Goal: Task Accomplishment & Management: Complete application form

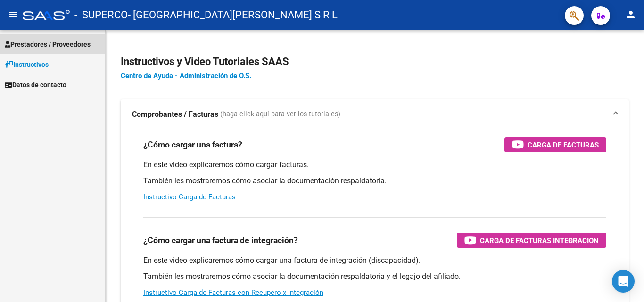
click at [18, 41] on span "Prestadores / Proveedores" at bounding box center [48, 44] width 86 height 10
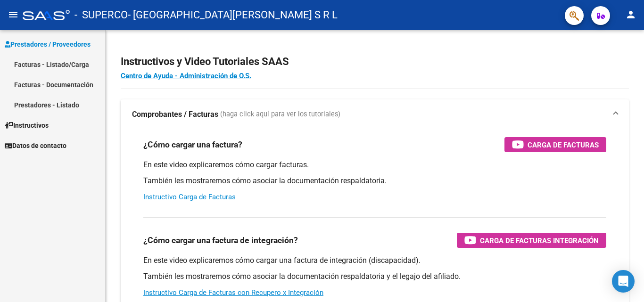
click at [54, 64] on link "Facturas - Listado/Carga" at bounding box center [52, 64] width 105 height 20
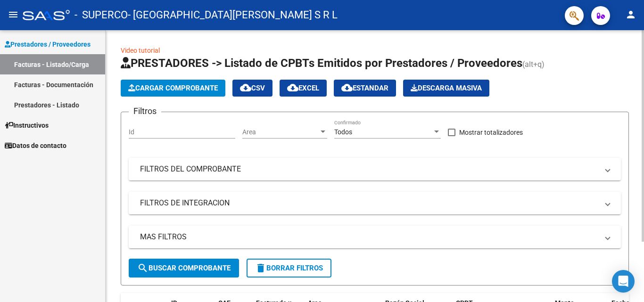
click at [151, 95] on button "Cargar Comprobante" at bounding box center [173, 88] width 105 height 17
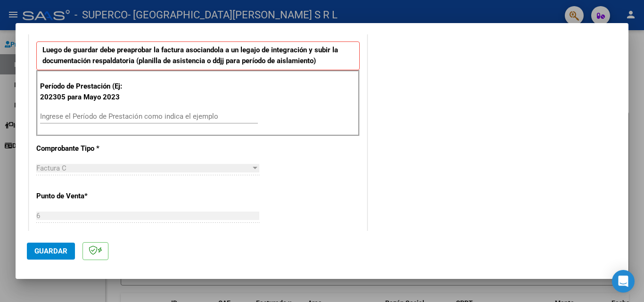
scroll to position [191, 0]
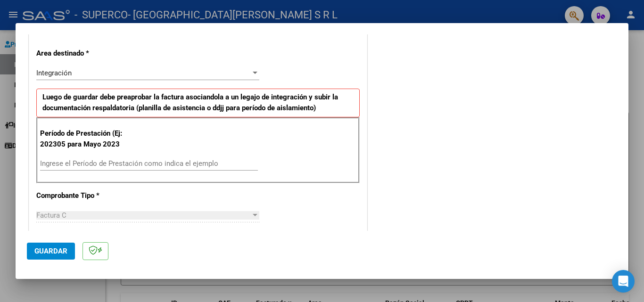
click at [105, 156] on div "Período de Prestación (Ej: 202305 para Mayo 2023 Ingrese el Período de Prestaci…" at bounding box center [197, 150] width 323 height 66
click at [105, 161] on input "Ingrese el Período de Prestación como indica el ejemplo" at bounding box center [149, 163] width 218 height 8
type input "202507"
click at [53, 248] on span "Guardar" at bounding box center [50, 251] width 33 height 8
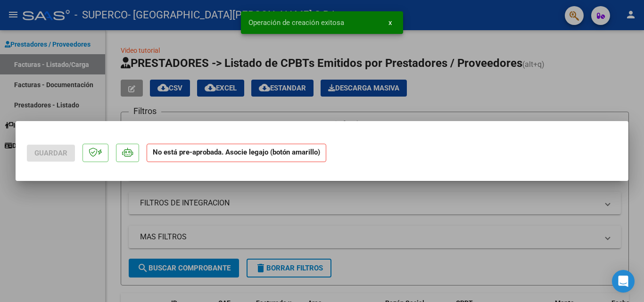
scroll to position [0, 0]
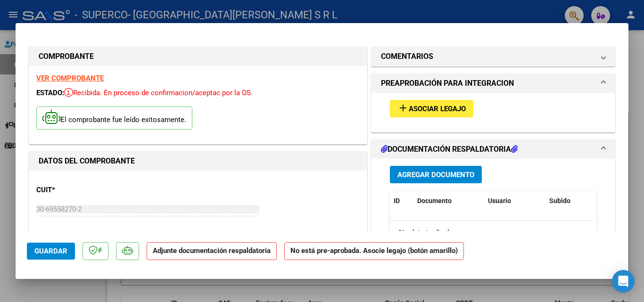
click at [422, 112] on span "Asociar Legajo" at bounding box center [437, 109] width 57 height 8
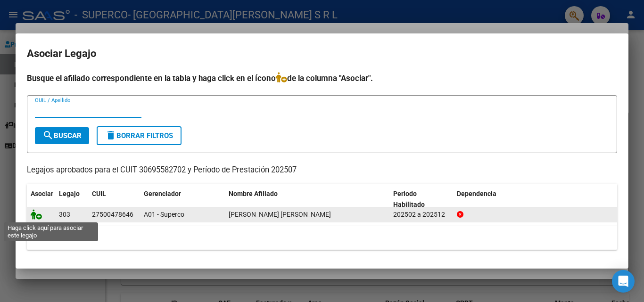
click at [37, 214] on icon at bounding box center [36, 214] width 11 height 10
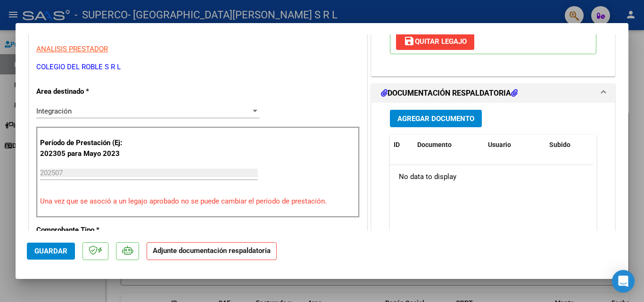
scroll to position [236, 0]
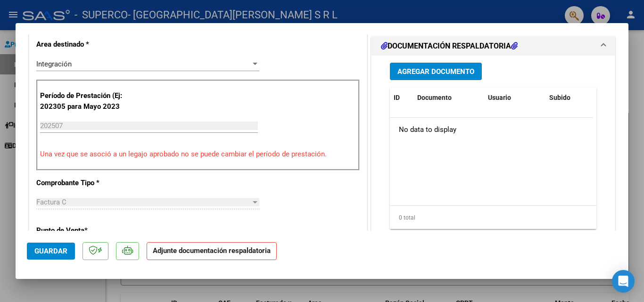
click at [435, 72] on span "Agregar Documento" at bounding box center [435, 71] width 77 height 8
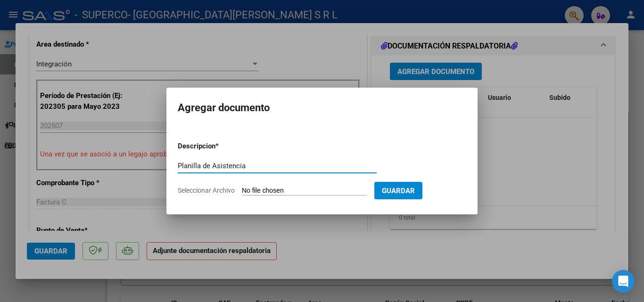
type input "Planilla de Asistencia"
type input "C:\fakepath\PA [PERSON_NAME] [PERSON_NAME] 2025.pdf"
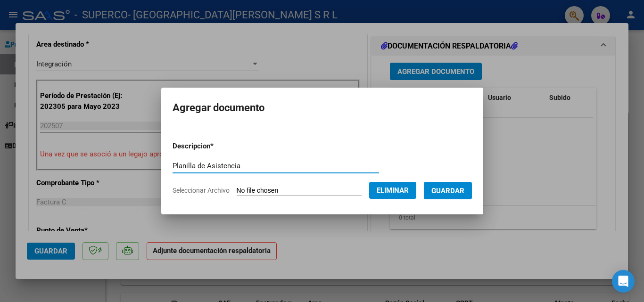
click at [451, 196] on button "Guardar" at bounding box center [448, 190] width 48 height 17
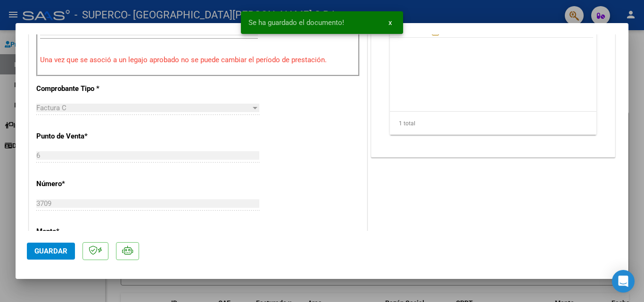
scroll to position [377, 0]
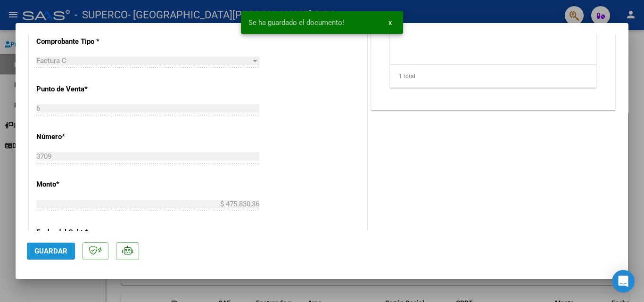
click at [58, 252] on span "Guardar" at bounding box center [50, 251] width 33 height 8
